Goal: Task Accomplishment & Management: Complete application form

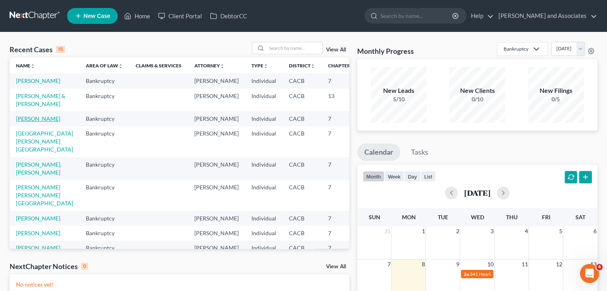
click at [27, 122] on link "[PERSON_NAME]" at bounding box center [38, 118] width 44 height 7
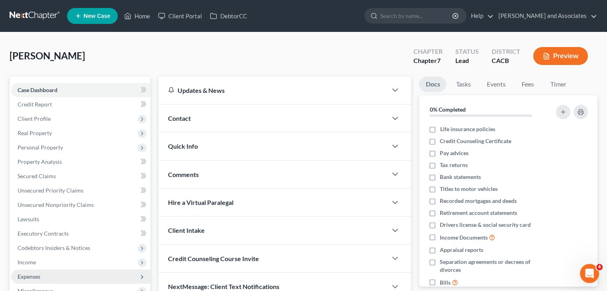
scroll to position [80, 0]
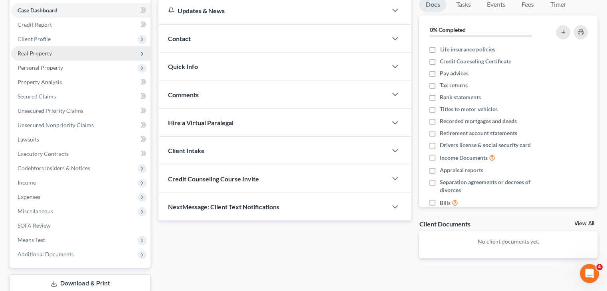
click at [83, 55] on span "Real Property" at bounding box center [80, 53] width 139 height 14
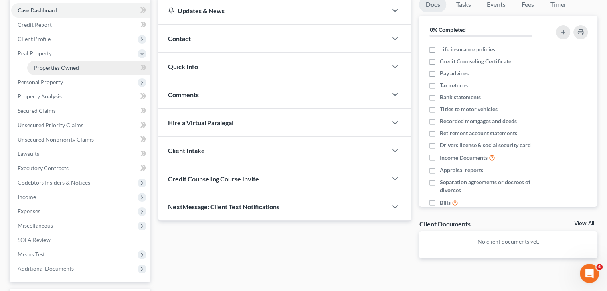
click at [83, 67] on link "Properties Owned" at bounding box center [88, 68] width 123 height 14
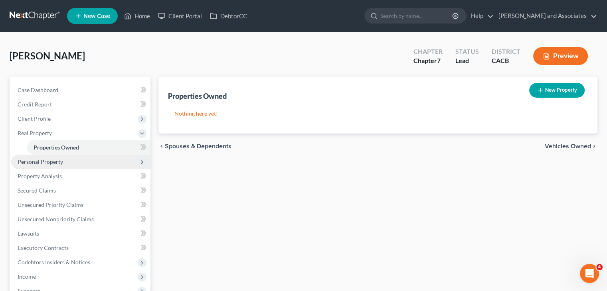
click at [29, 157] on span "Personal Property" at bounding box center [80, 162] width 139 height 14
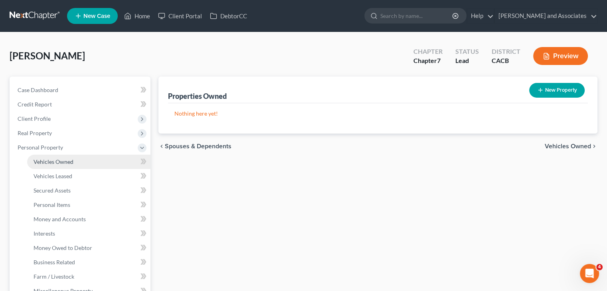
click at [69, 159] on span "Vehicles Owned" at bounding box center [53, 161] width 40 height 7
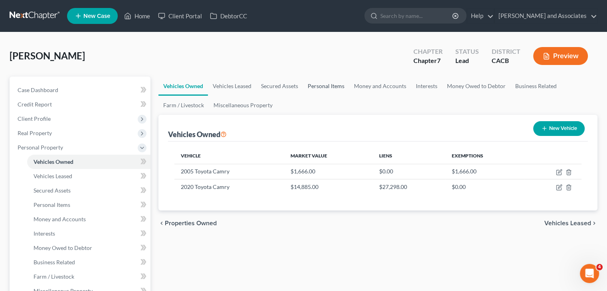
click at [336, 86] on link "Personal Items" at bounding box center [326, 86] width 46 height 19
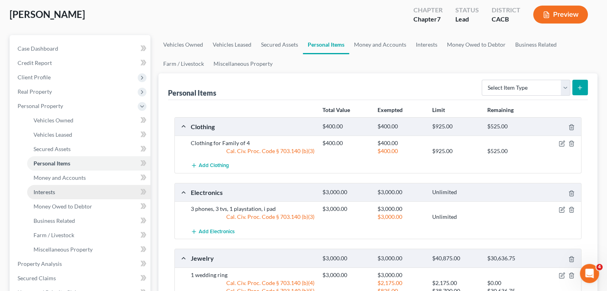
scroll to position [80, 0]
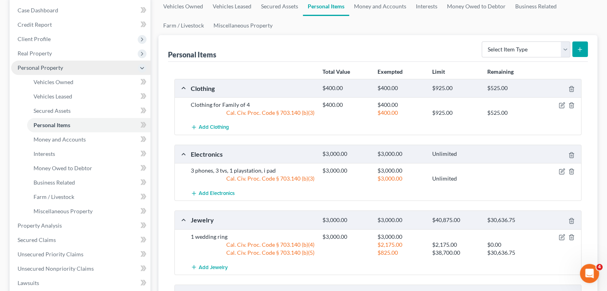
click at [104, 69] on span "Personal Property" at bounding box center [80, 68] width 139 height 14
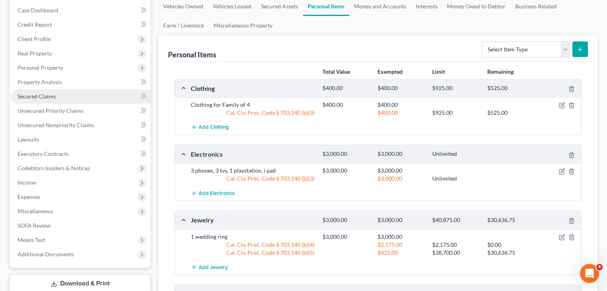
click at [73, 96] on link "Secured Claims" at bounding box center [80, 96] width 139 height 14
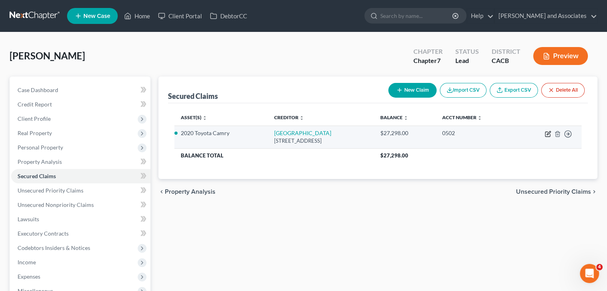
click at [545, 135] on icon "button" at bounding box center [547, 134] width 6 height 6
select select "4"
select select "2"
select select "0"
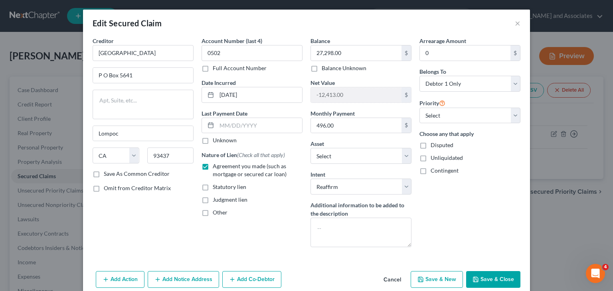
click at [499, 272] on button "Save & Close" at bounding box center [493, 279] width 54 height 17
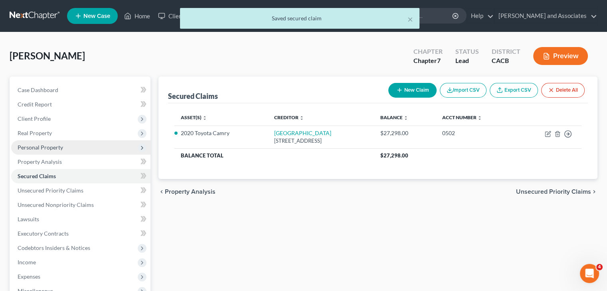
click at [40, 144] on span "Personal Property" at bounding box center [40, 147] width 45 height 7
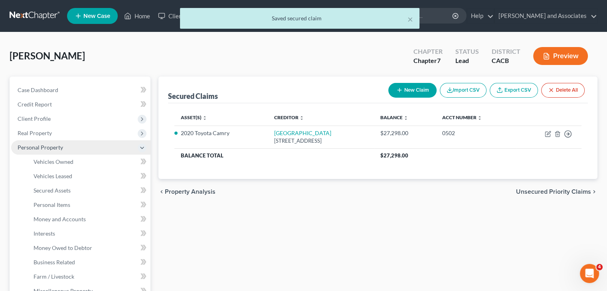
click at [64, 142] on span "Personal Property" at bounding box center [80, 147] width 139 height 14
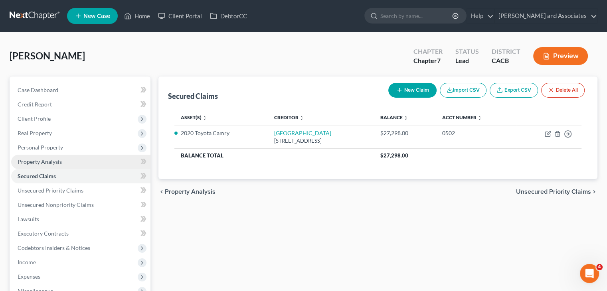
click at [72, 158] on link "Property Analysis" at bounding box center [80, 162] width 139 height 14
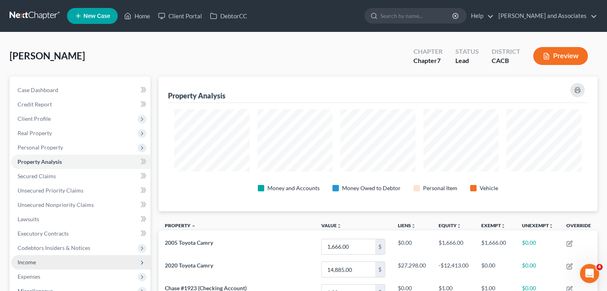
click at [24, 258] on span "Income" at bounding box center [80, 262] width 139 height 14
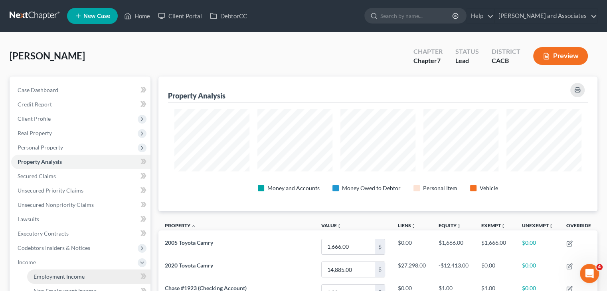
click at [48, 270] on link "Employment Income" at bounding box center [88, 277] width 123 height 14
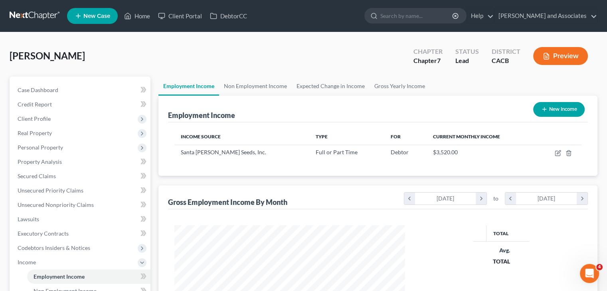
scroll to position [142, 246]
